Goal: Manage account settings

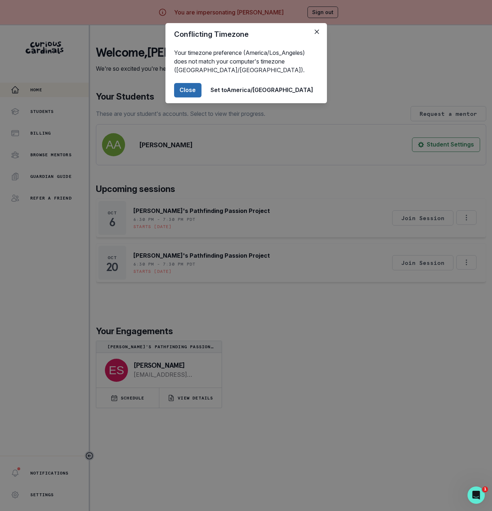
click at [202, 89] on button "Close" at bounding box center [187, 90] width 27 height 14
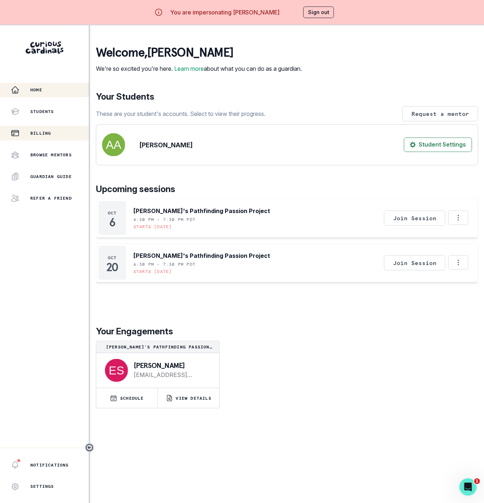
click at [43, 136] on div "Billing" at bounding box center [50, 133] width 78 height 9
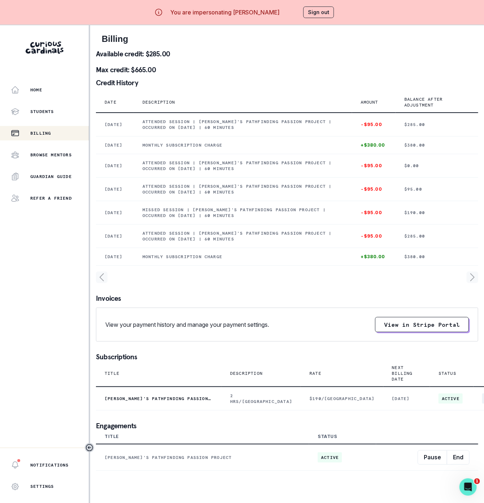
click at [328, 12] on button "Sign out" at bounding box center [318, 12] width 31 height 12
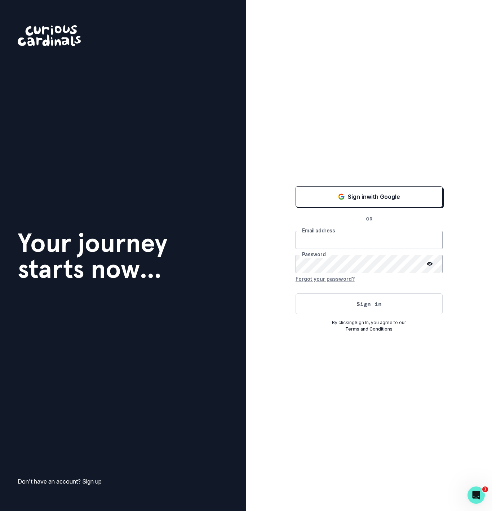
type input "[EMAIL_ADDRESS][DOMAIN_NAME]"
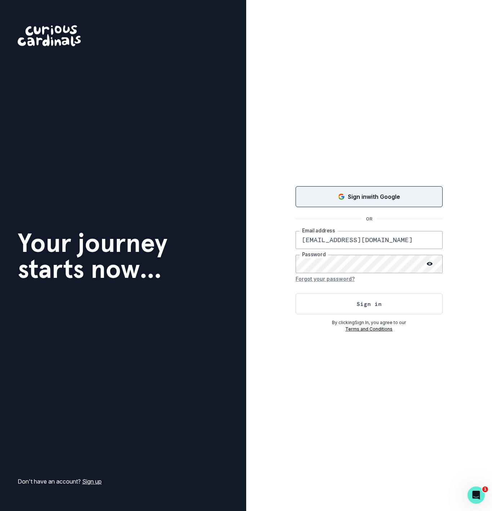
click at [354, 197] on p "Sign in with Google" at bounding box center [374, 196] width 52 height 9
